Goal: Information Seeking & Learning: Learn about a topic

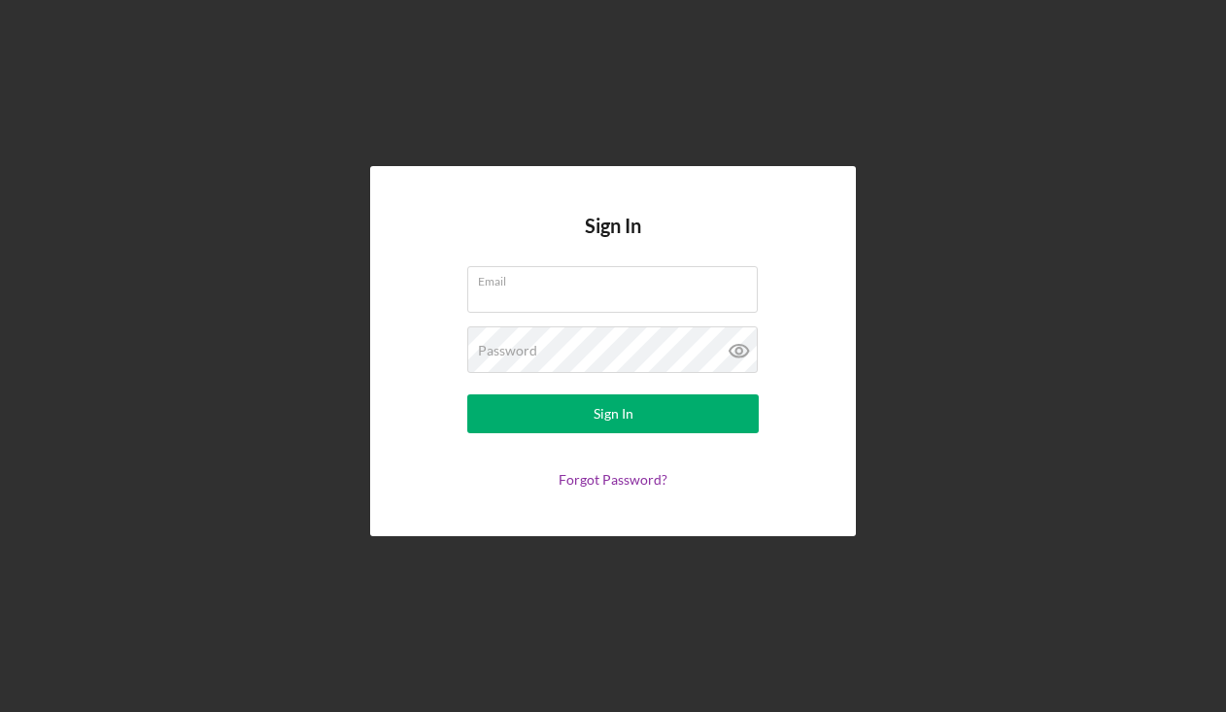
type input "[EMAIL_ADDRESS][DOMAIN_NAME]"
click at [670, 424] on button "Sign In" at bounding box center [613, 414] width 292 height 39
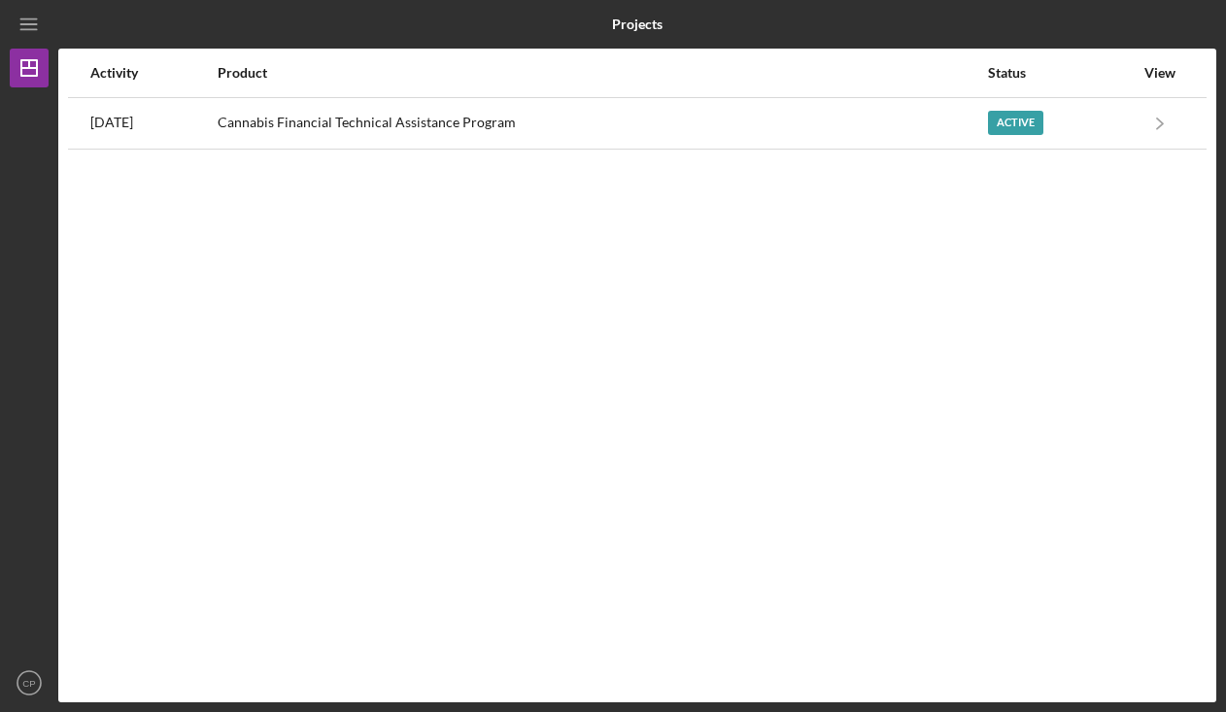
click at [420, 120] on div "Cannabis Financial Technical Assistance Program" at bounding box center [603, 123] width 770 height 49
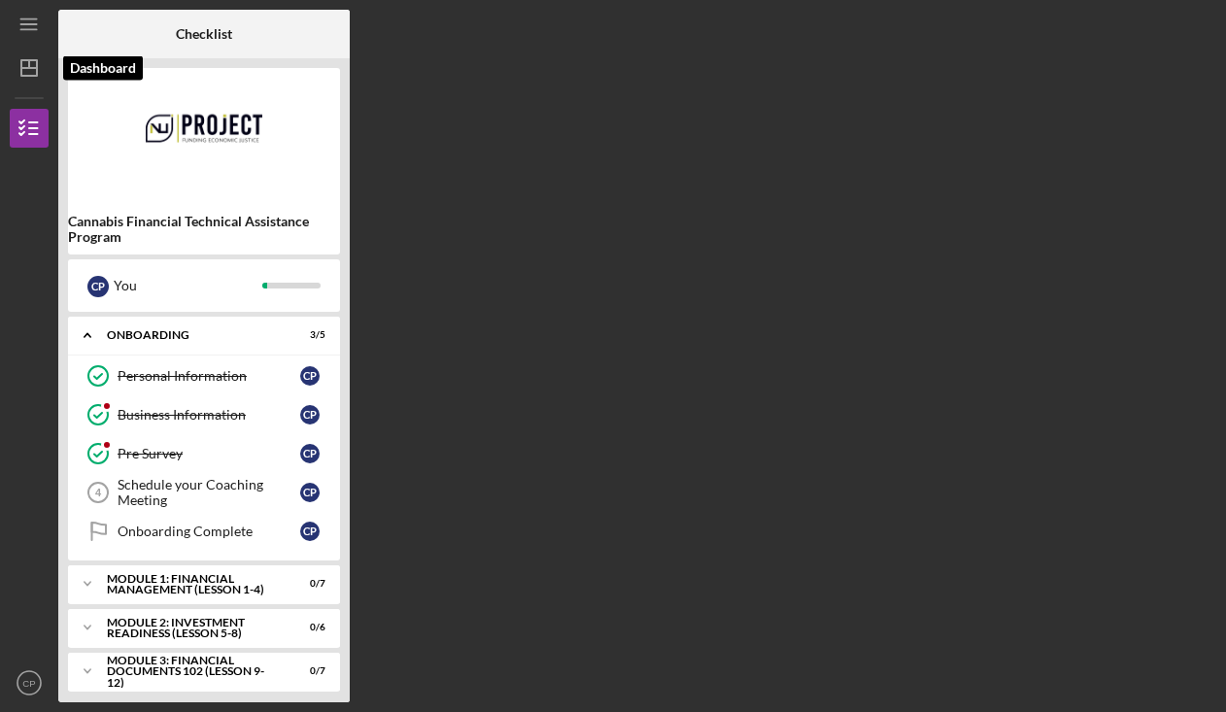
click at [28, 62] on icon "Icon/Dashboard" at bounding box center [29, 68] width 49 height 49
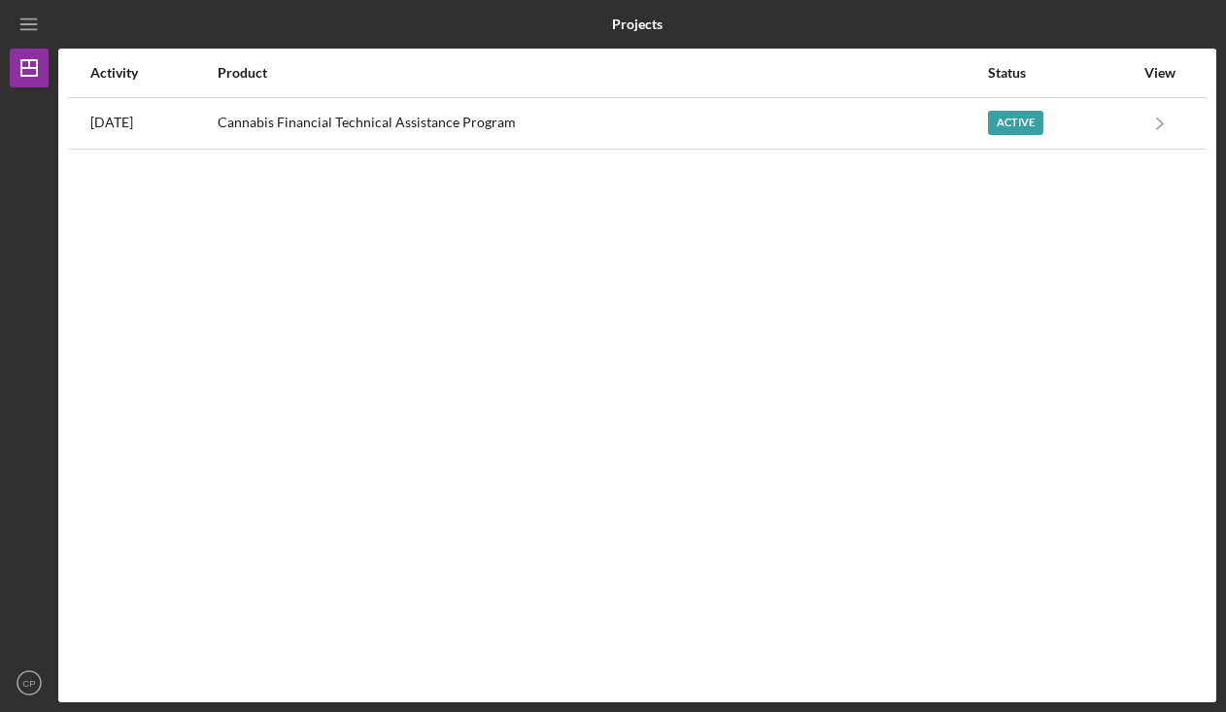
click at [30, 16] on icon "Icon/Menu" at bounding box center [30, 25] width 44 height 44
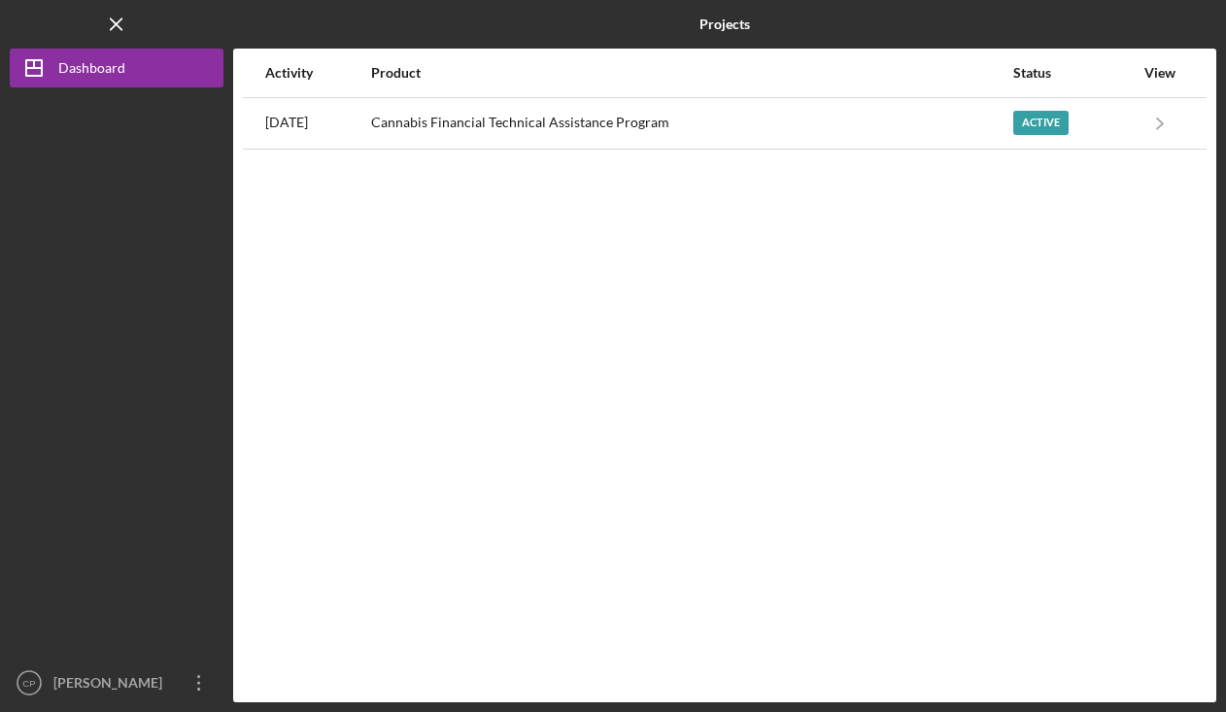
click at [1044, 122] on div "Active" at bounding box center [1041, 123] width 55 height 24
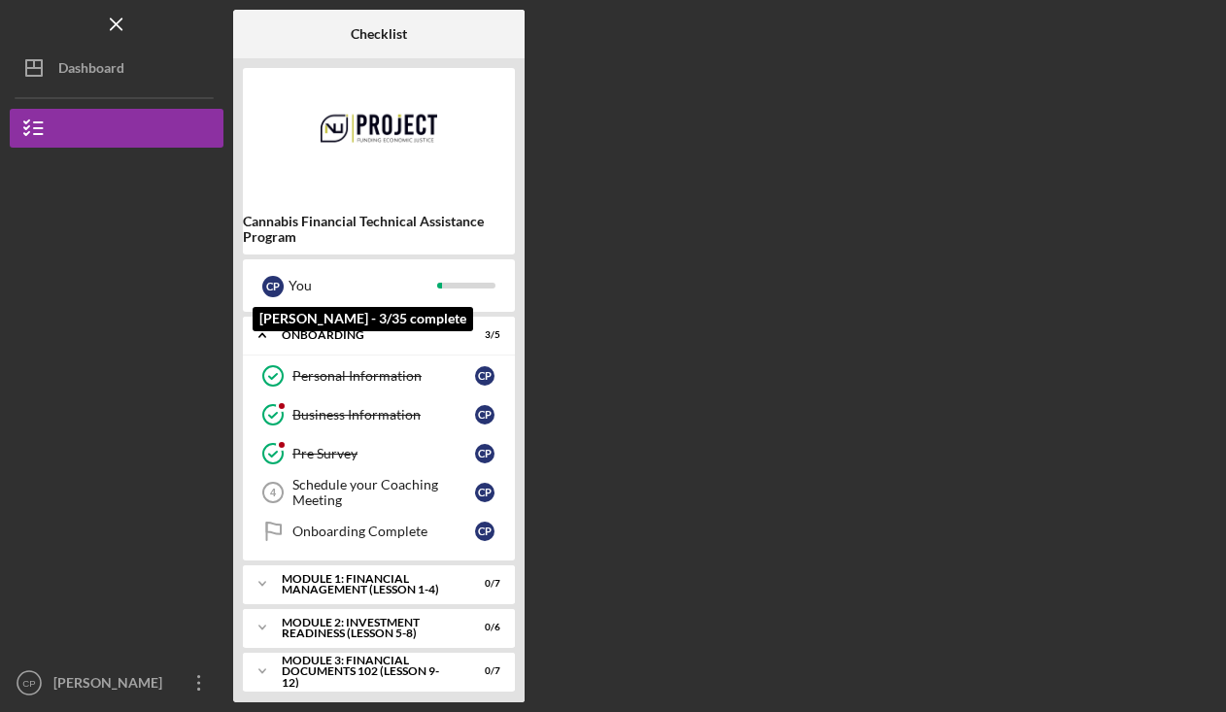
click at [396, 288] on div "You" at bounding box center [363, 285] width 149 height 33
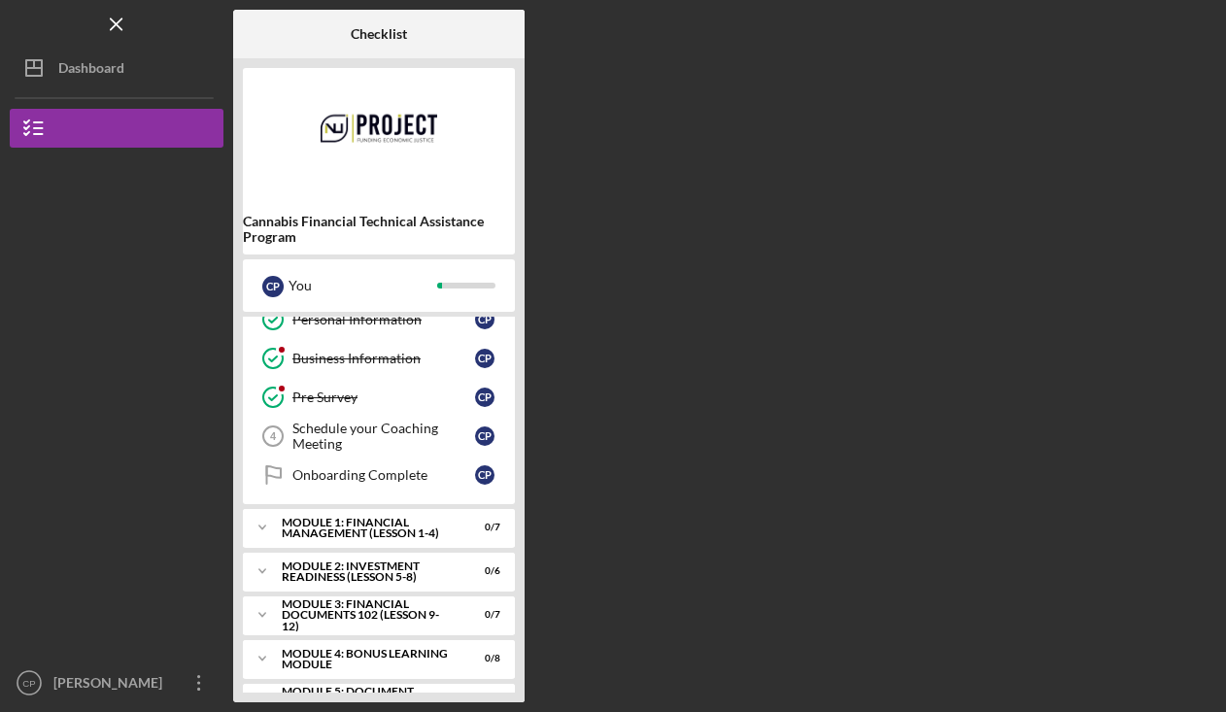
scroll to position [96, 0]
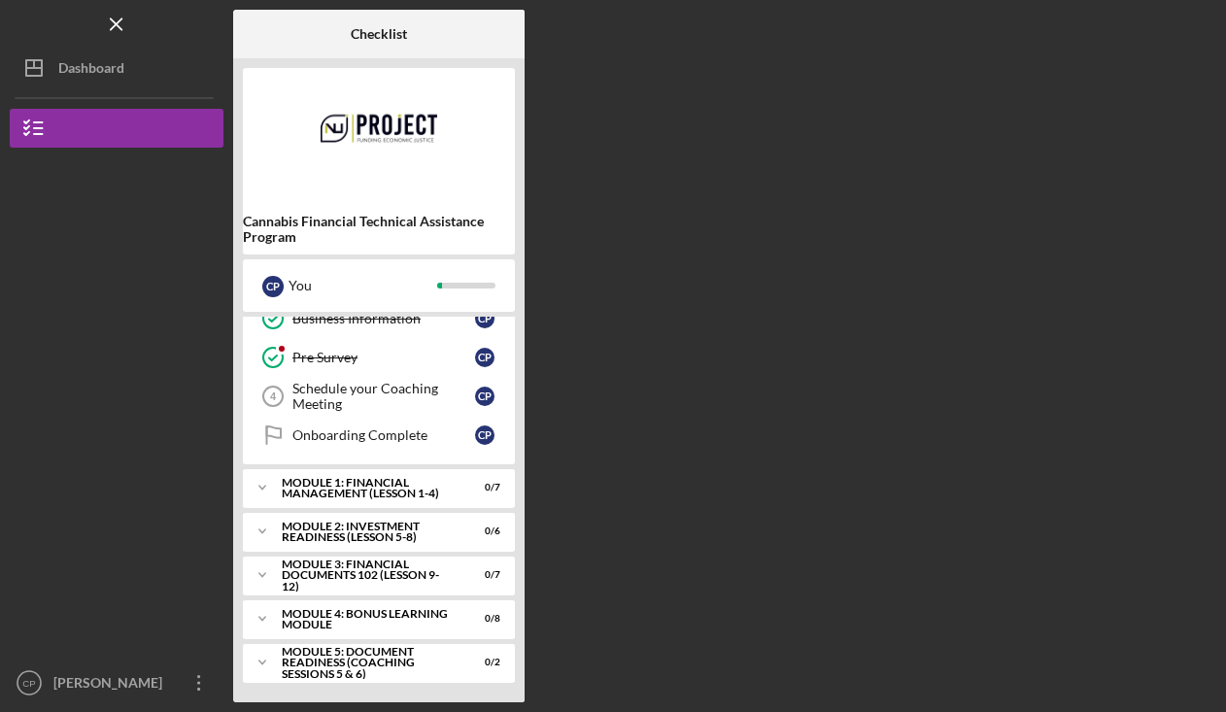
click at [396, 486] on div "Module 1: Financial Management (Lesson 1-4)" at bounding box center [367, 488] width 170 height 22
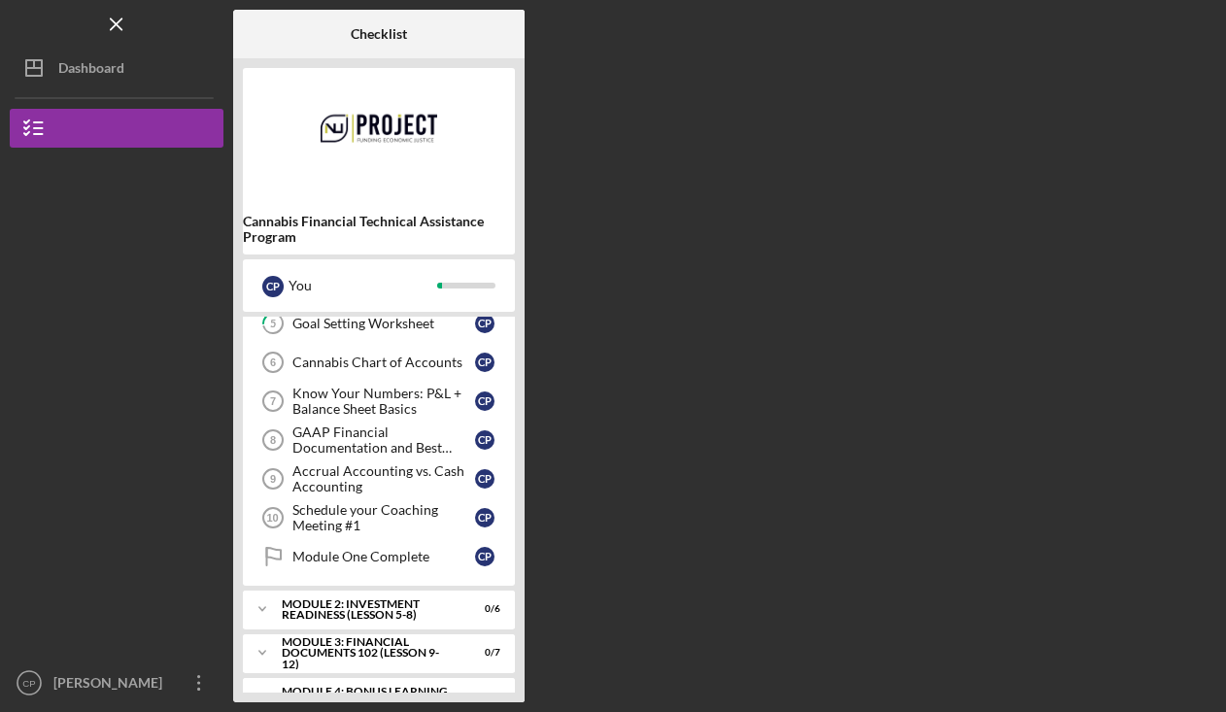
scroll to position [303, 0]
click at [352, 353] on div "Cannabis Chart of Accounts" at bounding box center [384, 361] width 183 height 16
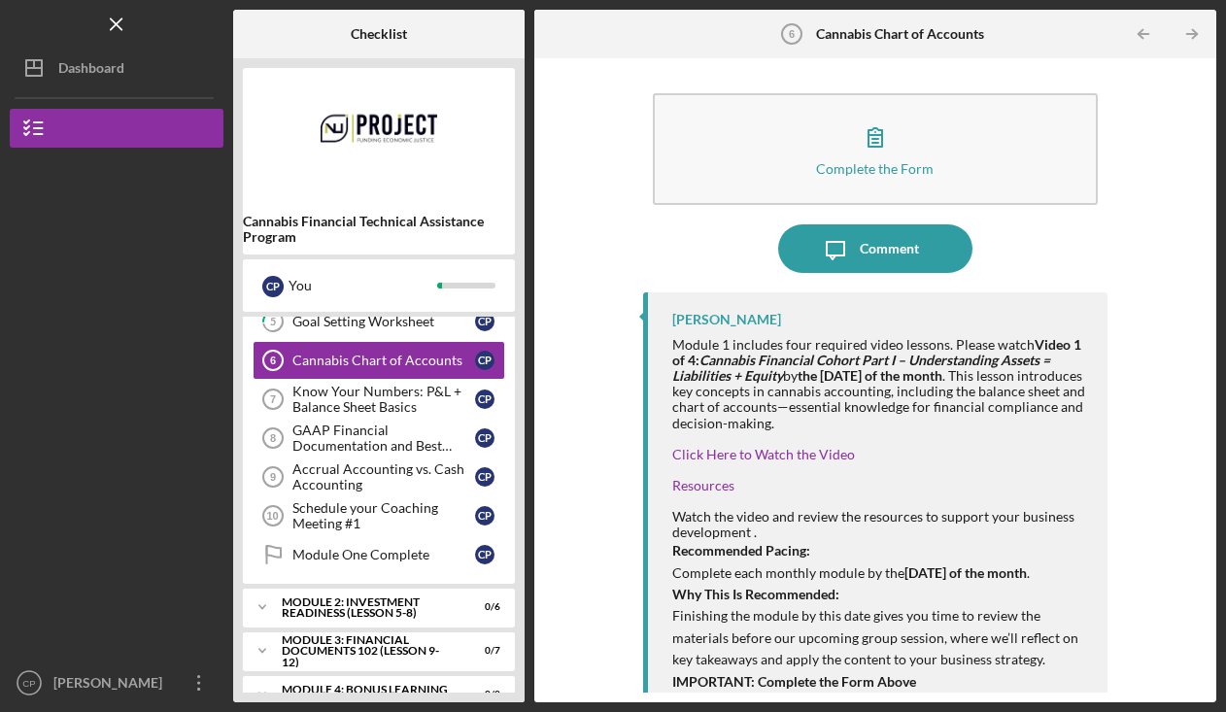
scroll to position [6, 0]
click at [830, 458] on link "Click Here to Watch the Video" at bounding box center [764, 452] width 183 height 17
click at [369, 319] on div "Goal Setting Worksheet" at bounding box center [384, 322] width 183 height 16
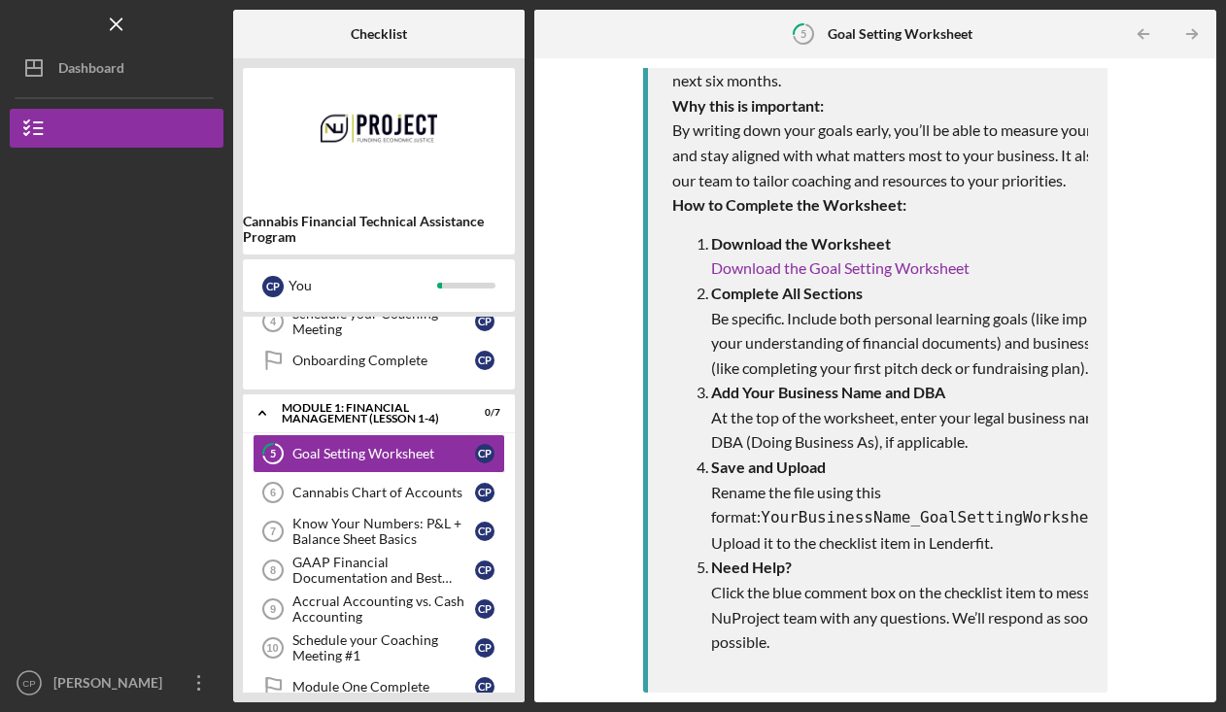
scroll to position [601, 0]
click at [401, 448] on div "Goal Setting Worksheet" at bounding box center [384, 454] width 183 height 16
click at [315, 497] on div "Cannabis Chart of Accounts" at bounding box center [384, 493] width 183 height 16
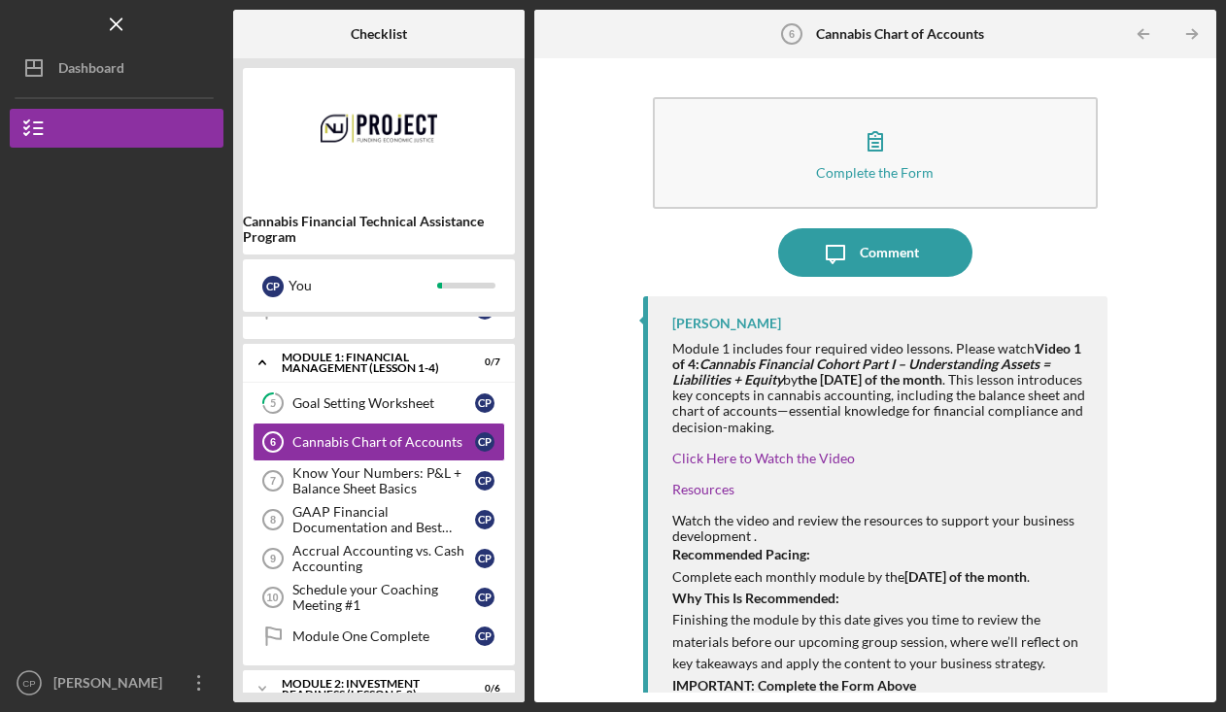
scroll to position [379, 0]
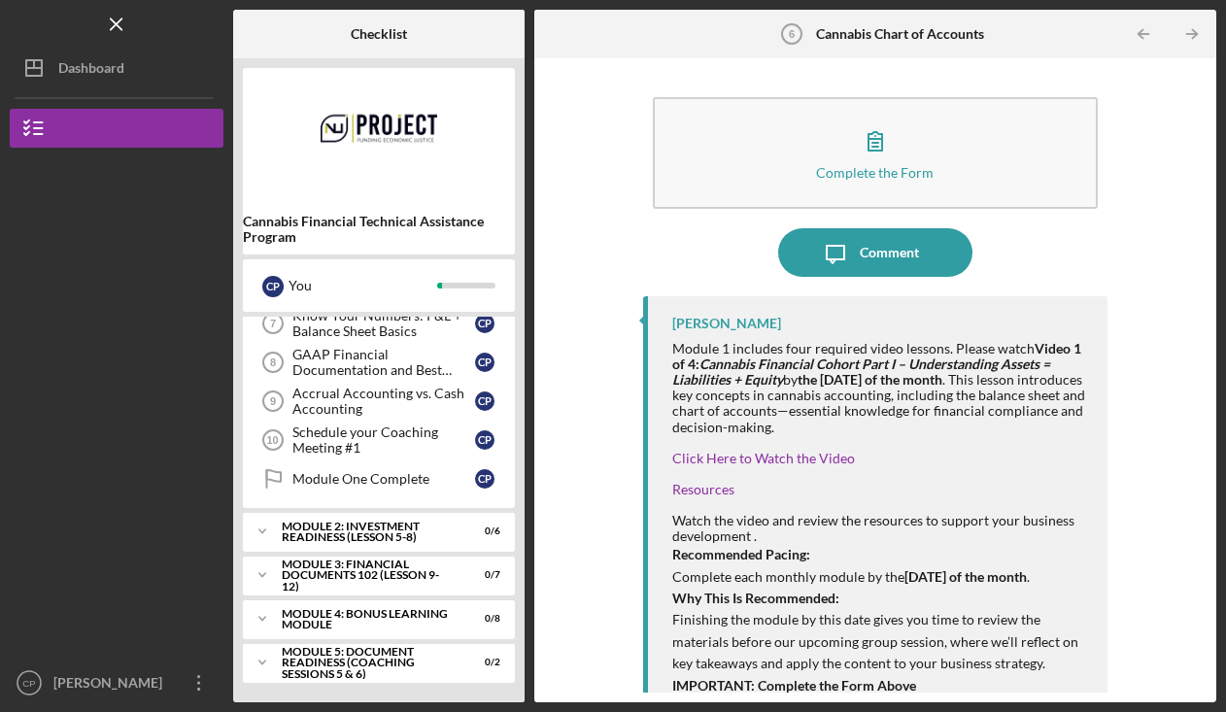
click at [879, 539] on div "Watch the video and review the resources to support your business development ." at bounding box center [880, 528] width 415 height 31
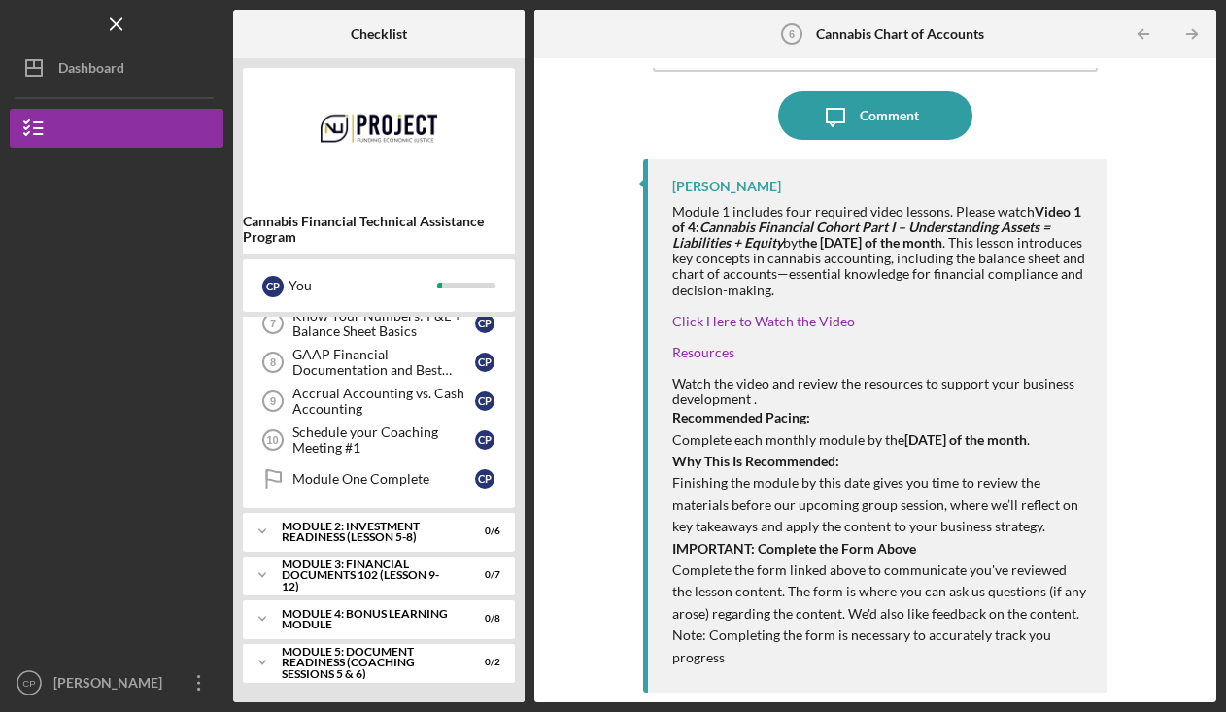
scroll to position [0, 0]
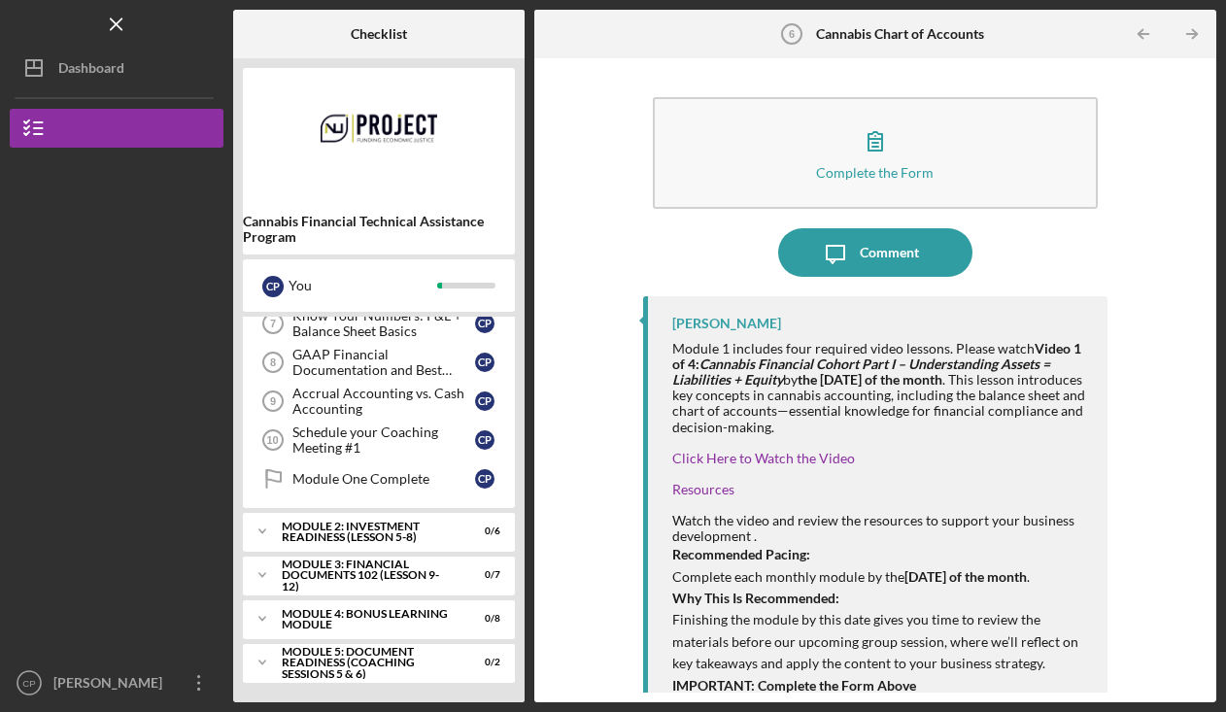
click at [865, 154] on icon "button" at bounding box center [875, 141] width 49 height 49
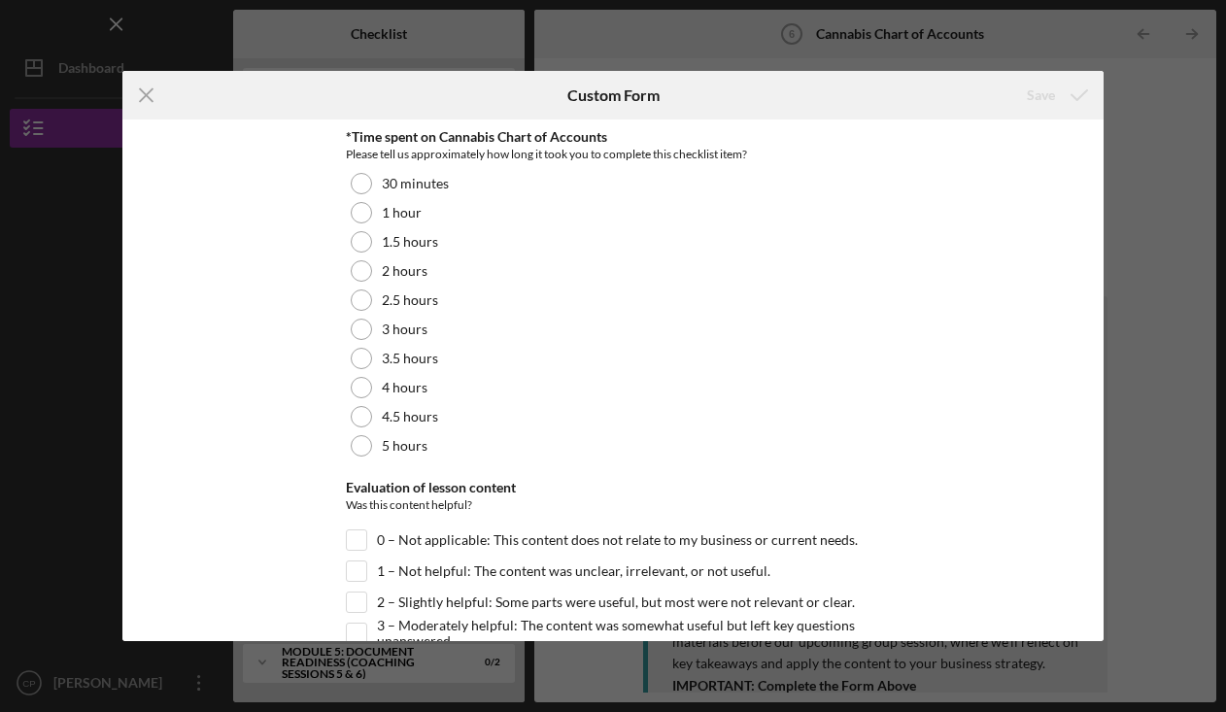
click at [360, 250] on div at bounding box center [361, 241] width 21 height 21
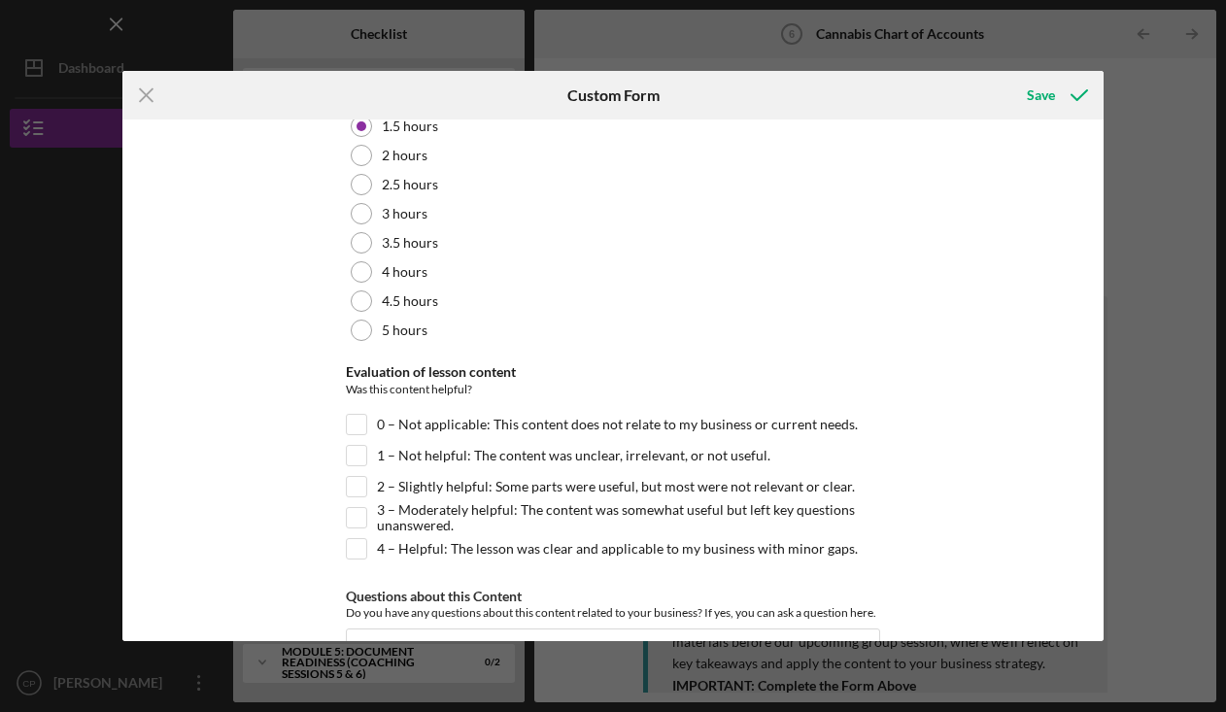
scroll to position [228, 0]
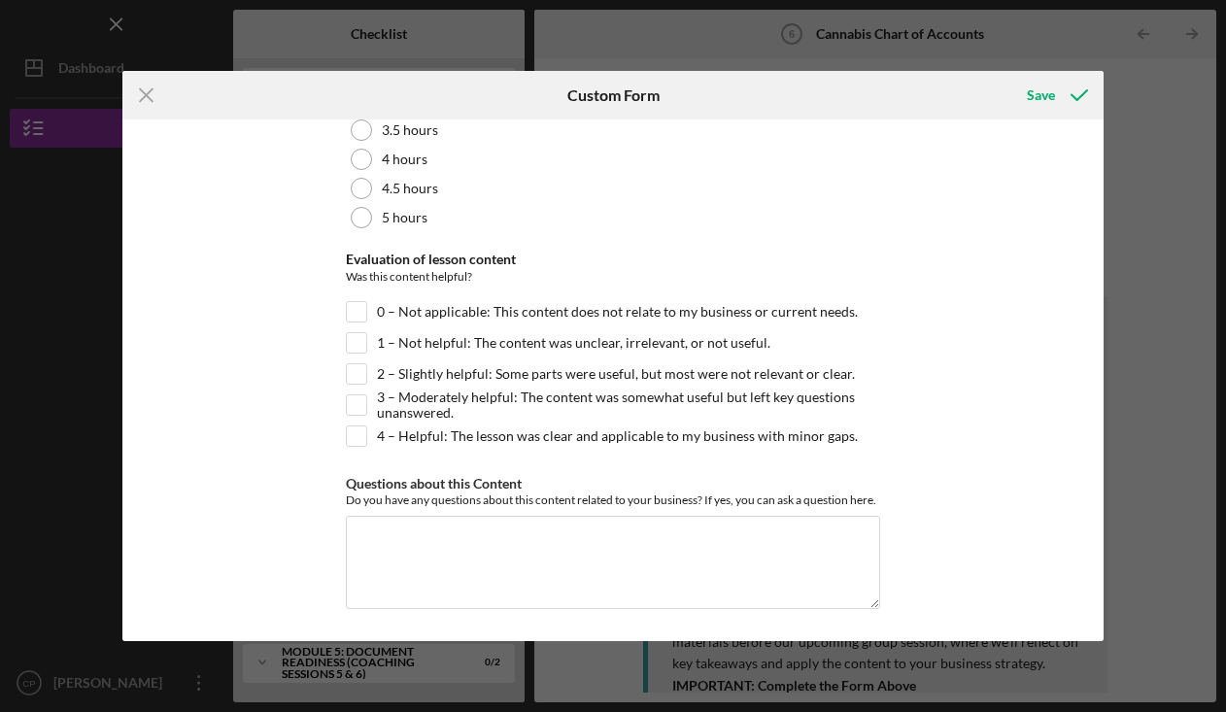
click at [357, 403] on input "3 – Moderately helpful: The content was somewhat useful but left key questions …" at bounding box center [356, 405] width 19 height 19
checkbox input "true"
click at [1043, 91] on div "Save" at bounding box center [1041, 95] width 28 height 39
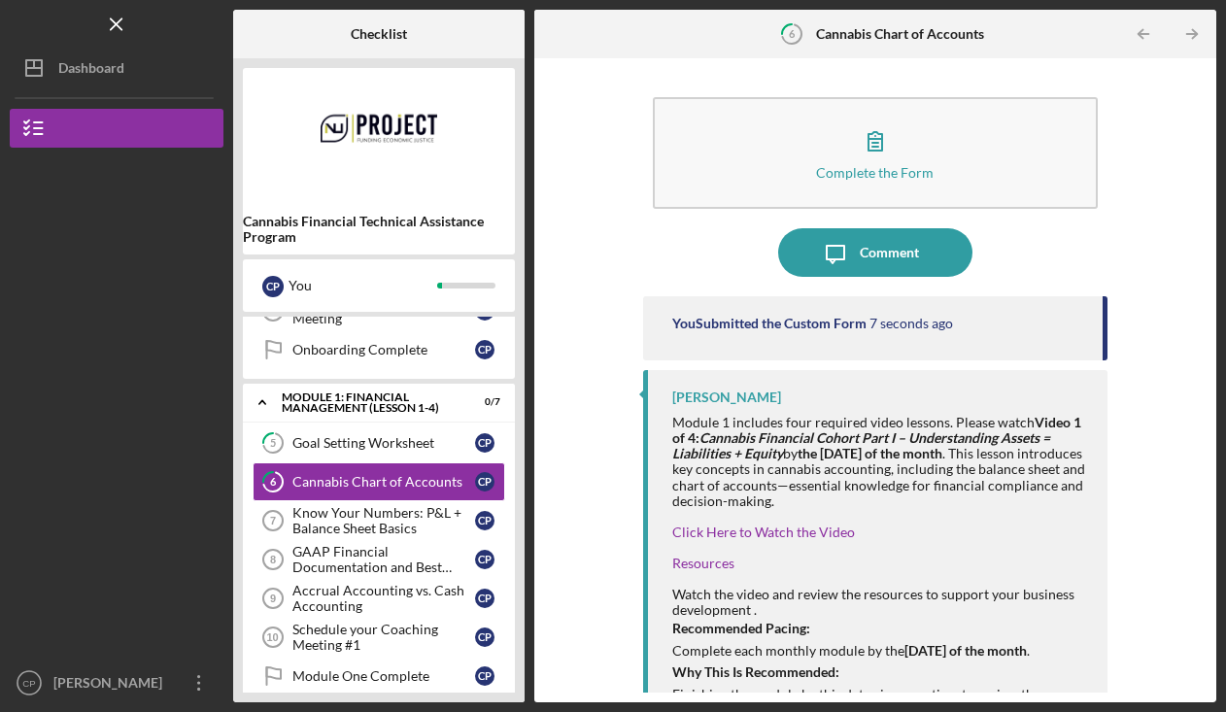
scroll to position [166, 0]
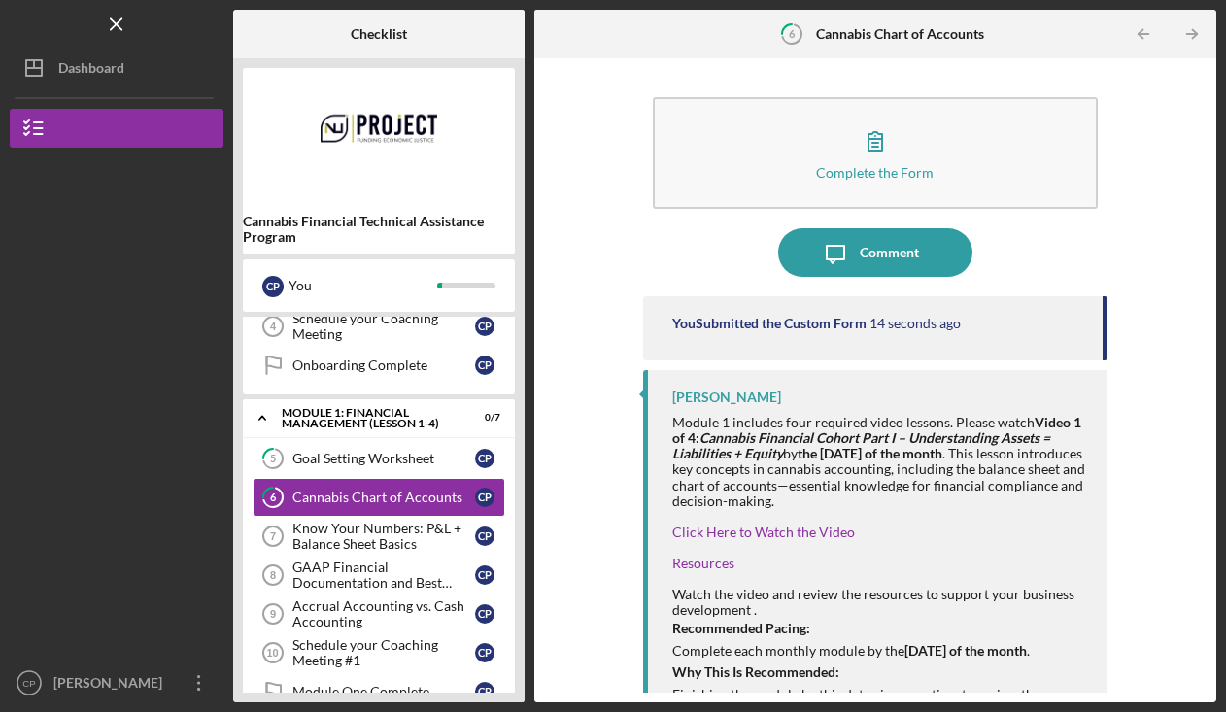
click at [352, 529] on div "Know Your Numbers: P&L + Balance Sheet Basics" at bounding box center [384, 536] width 183 height 31
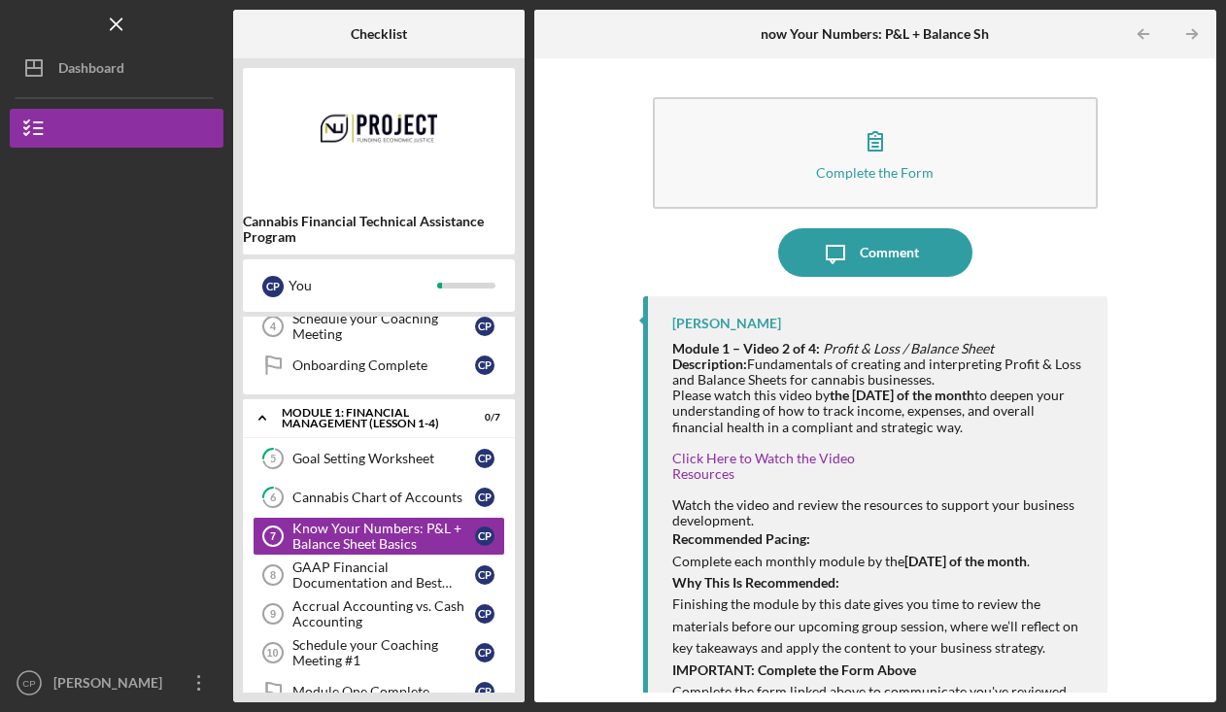
click at [356, 453] on div "Goal Setting Worksheet" at bounding box center [384, 459] width 183 height 16
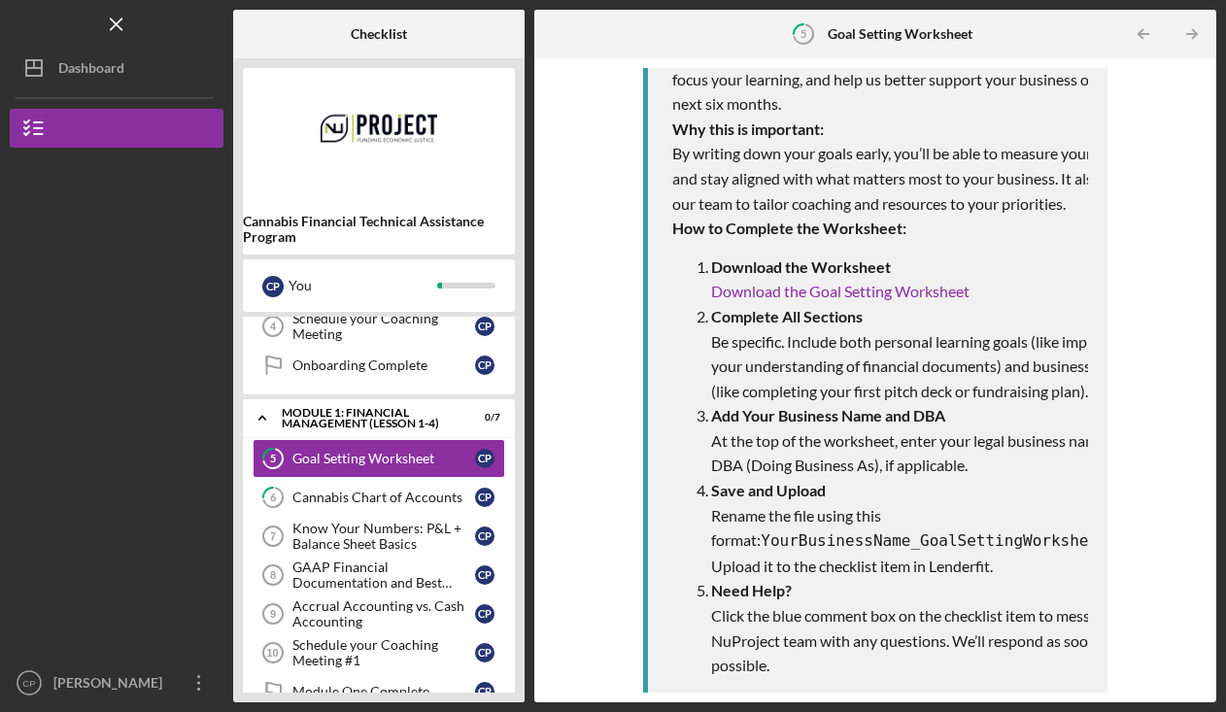
scroll to position [534, 0]
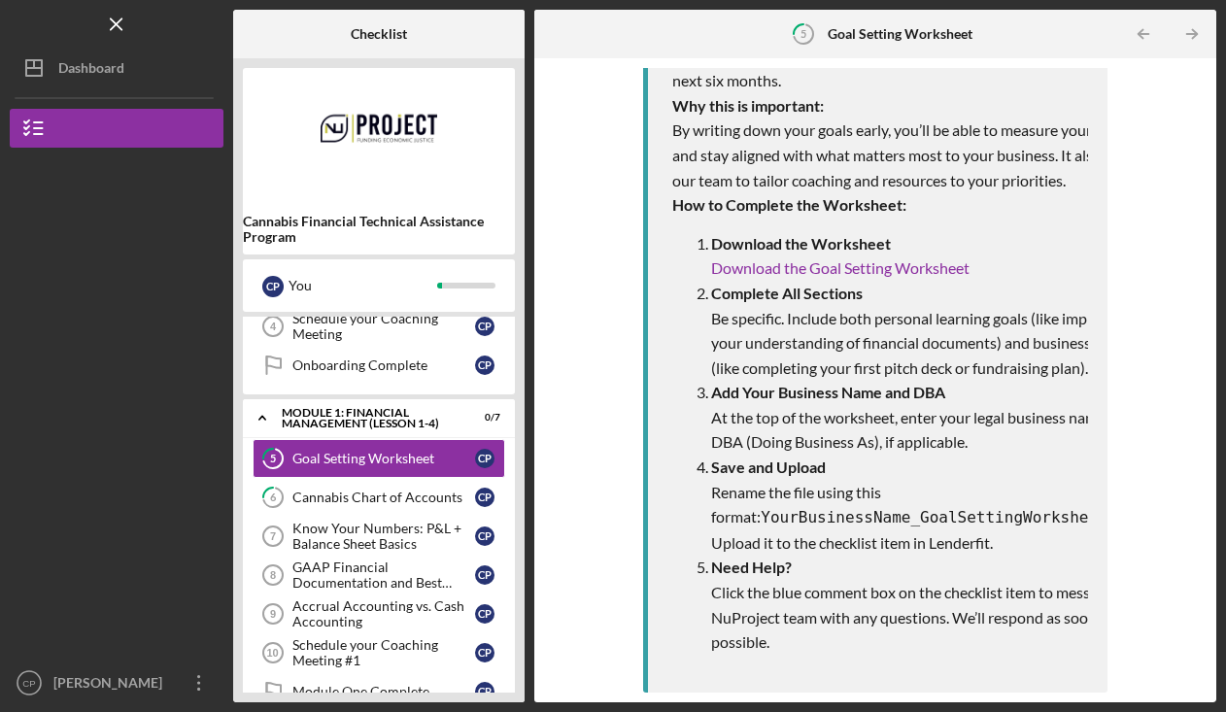
click at [395, 500] on div "Cannabis Chart of Accounts" at bounding box center [384, 498] width 183 height 16
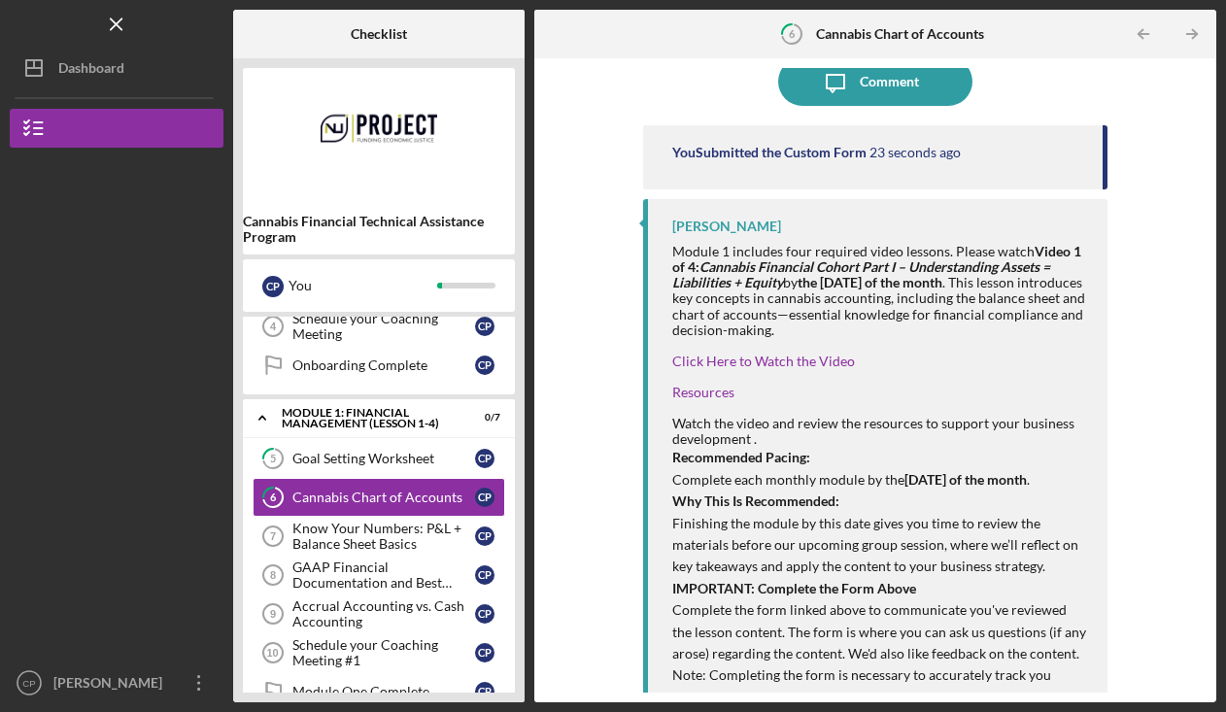
scroll to position [211, 0]
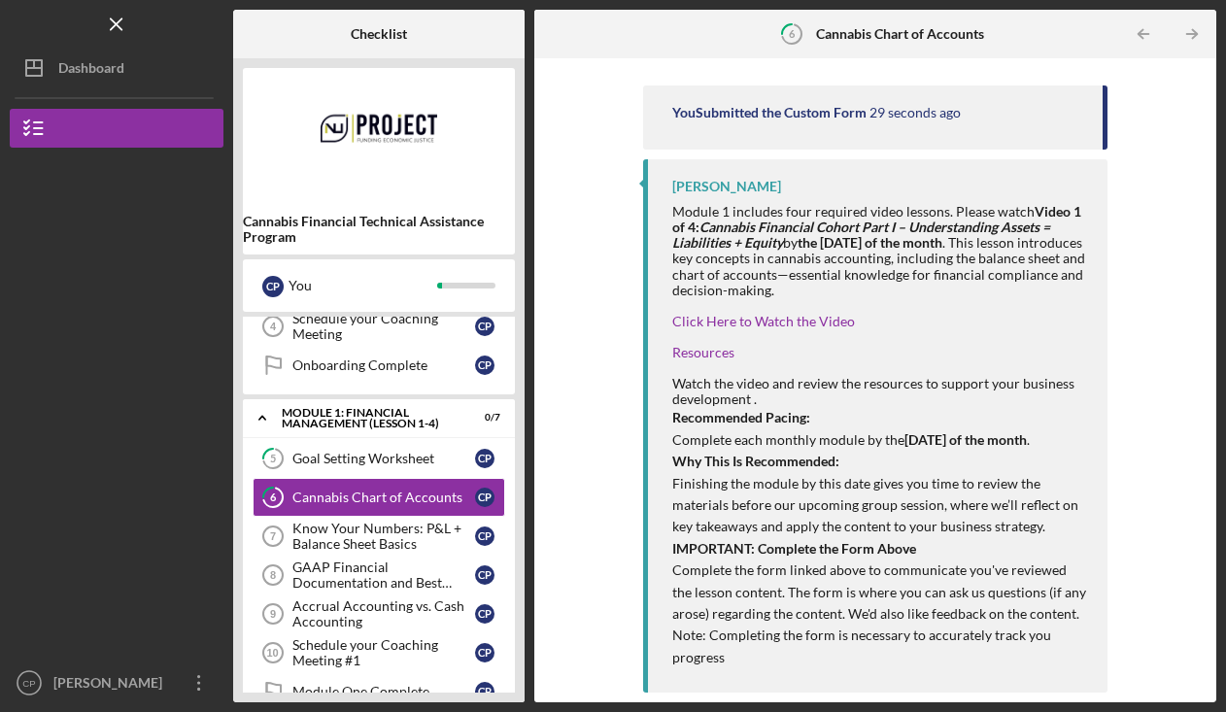
click at [323, 529] on div "Know Your Numbers: P&L + Balance Sheet Basics" at bounding box center [384, 536] width 183 height 31
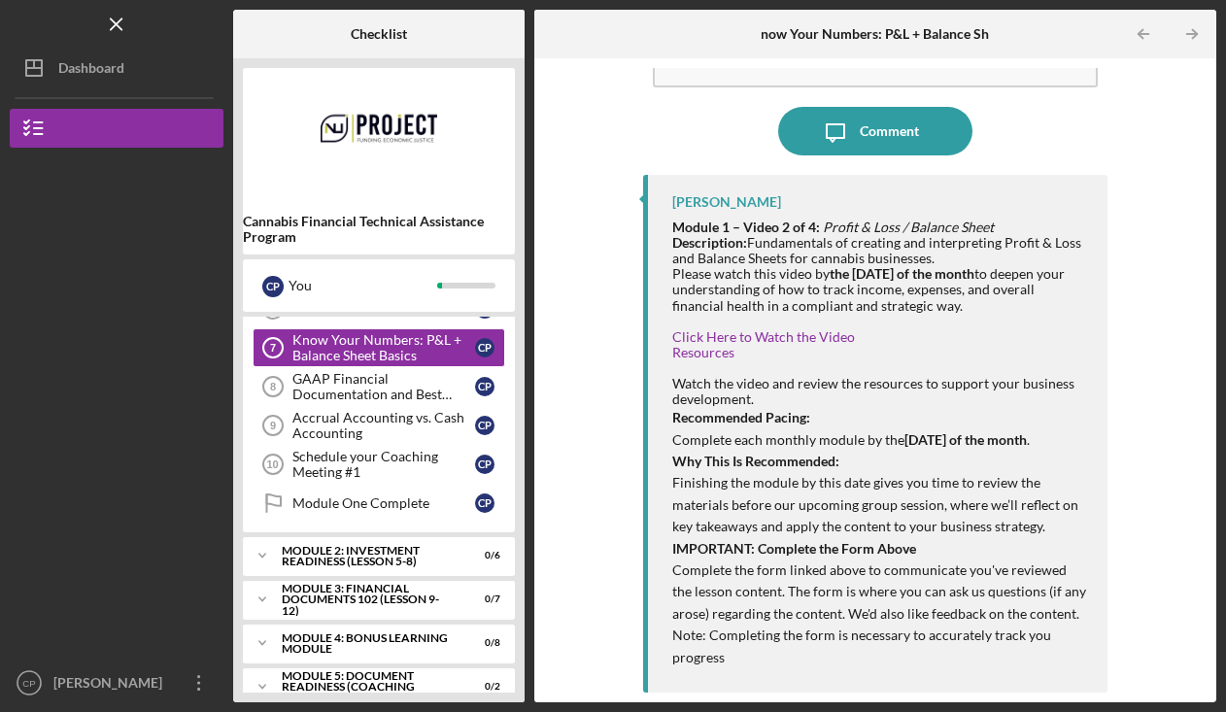
scroll to position [379, 0]
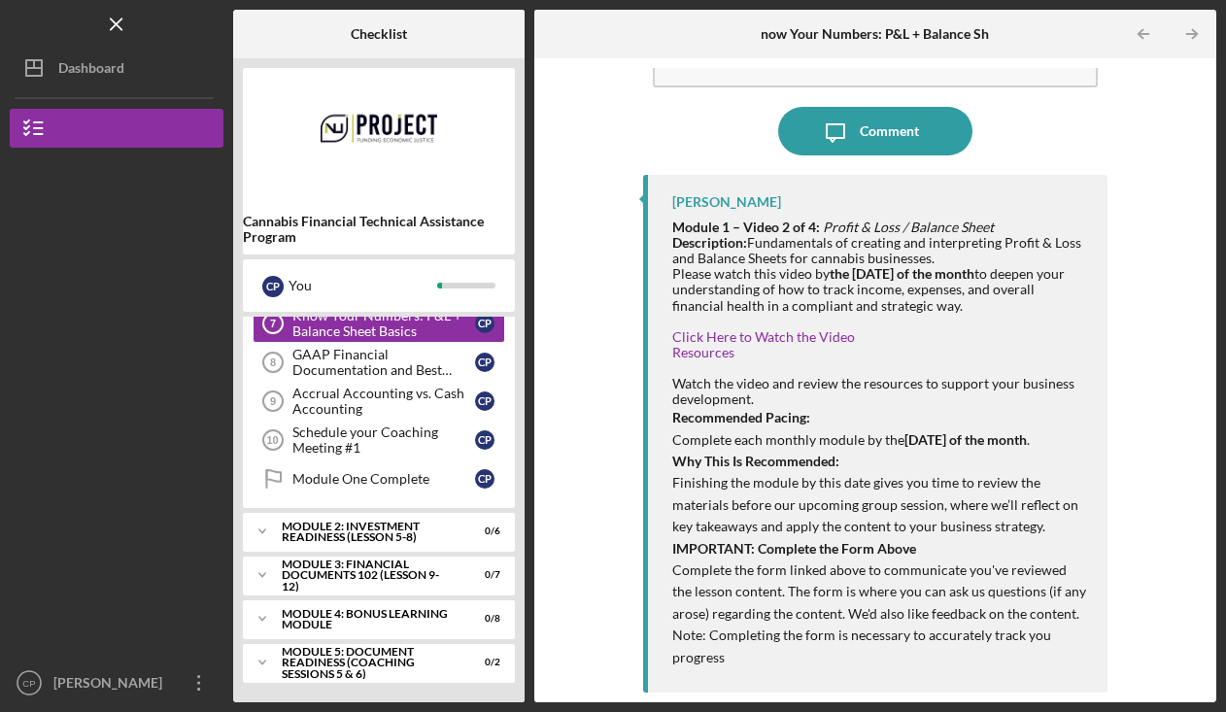
click at [434, 532] on div "Module 2: Investment Readiness (Lesson 5-8)" at bounding box center [367, 532] width 170 height 22
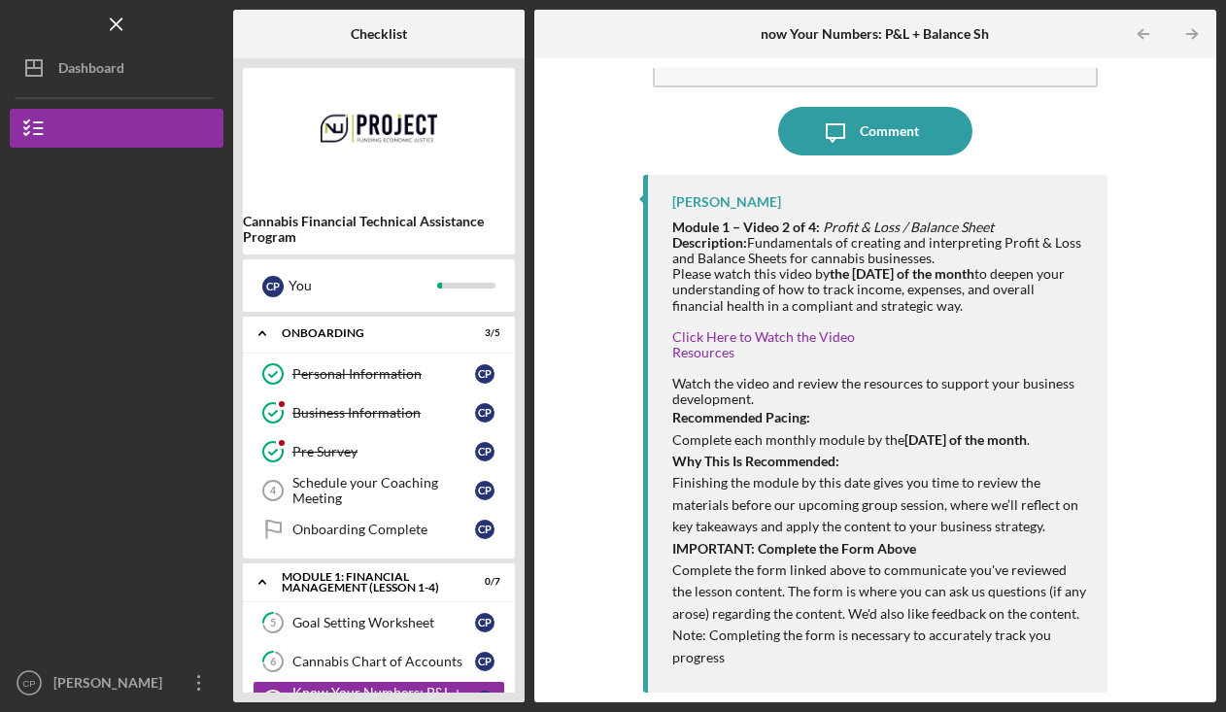
scroll to position [0, 0]
click at [199, 674] on icon "Icon/Overflow" at bounding box center [199, 683] width 49 height 49
click at [118, 350] on div at bounding box center [117, 277] width 214 height 259
click at [40, 58] on icon "Icon/Dashboard" at bounding box center [34, 68] width 49 height 49
